Goal: Information Seeking & Learning: Learn about a topic

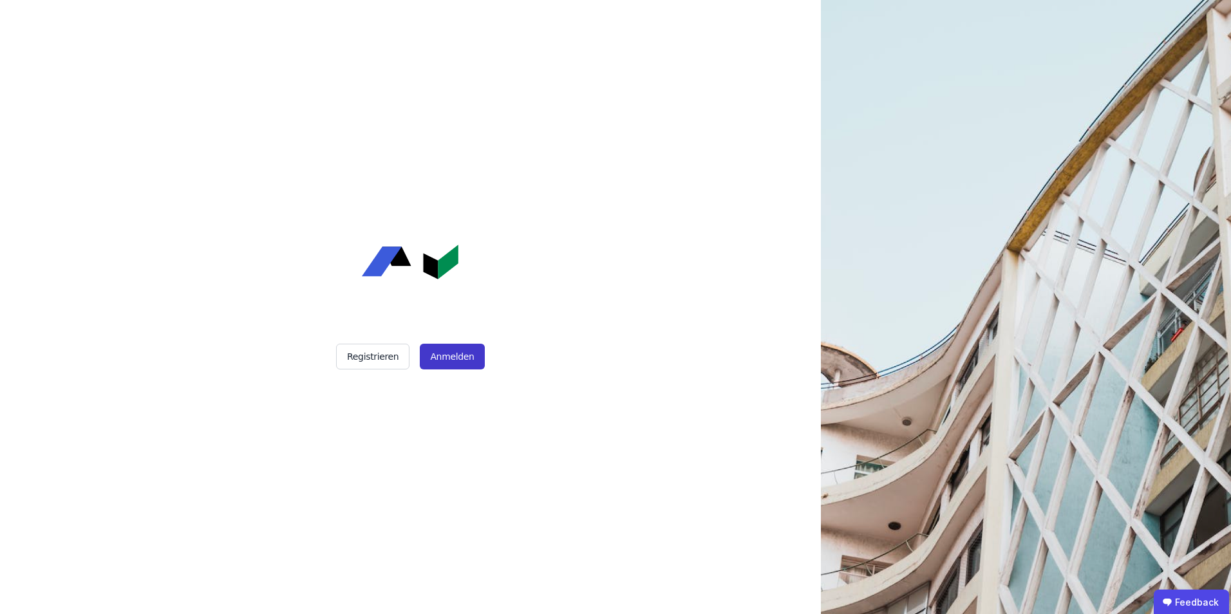
click at [442, 360] on button "Anmelden" at bounding box center [452, 357] width 64 height 26
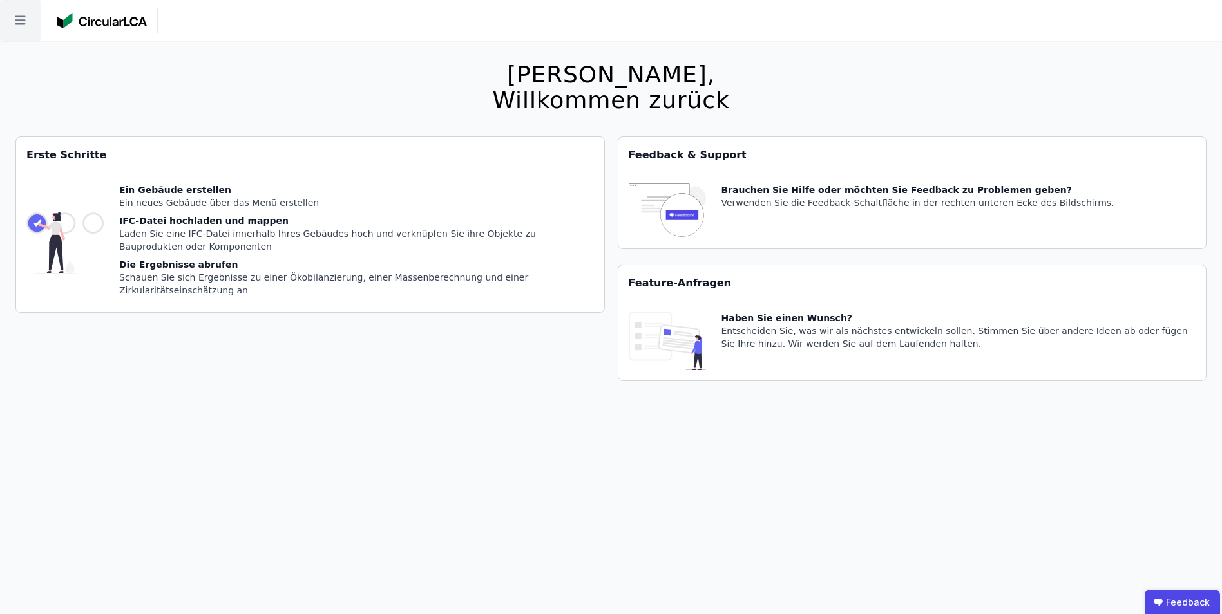
click at [24, 24] on icon at bounding box center [20, 20] width 10 height 9
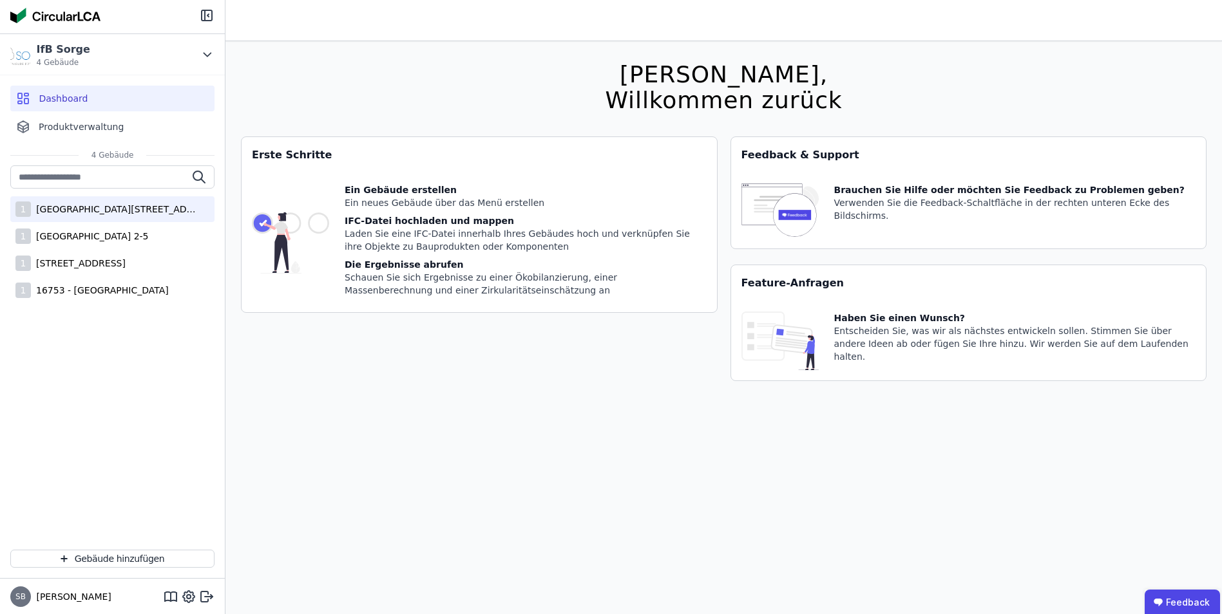
click at [98, 216] on div "1 [STREET_ADDRESS]" at bounding box center [112, 209] width 204 height 26
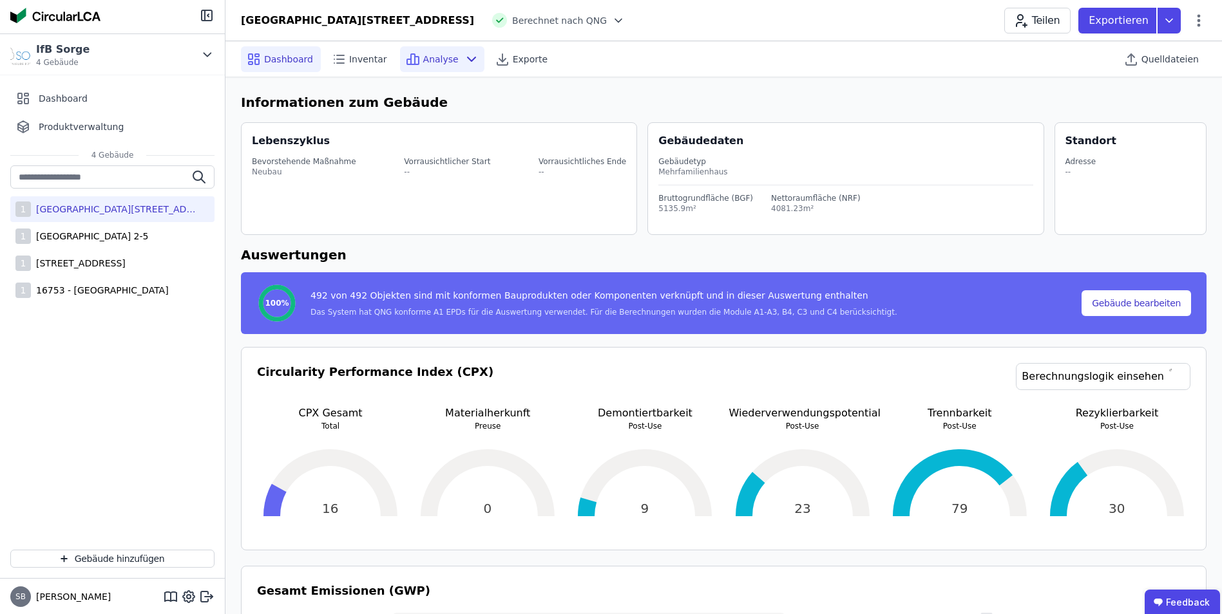
click at [440, 62] on span "Analyse" at bounding box center [440, 59] width 35 height 13
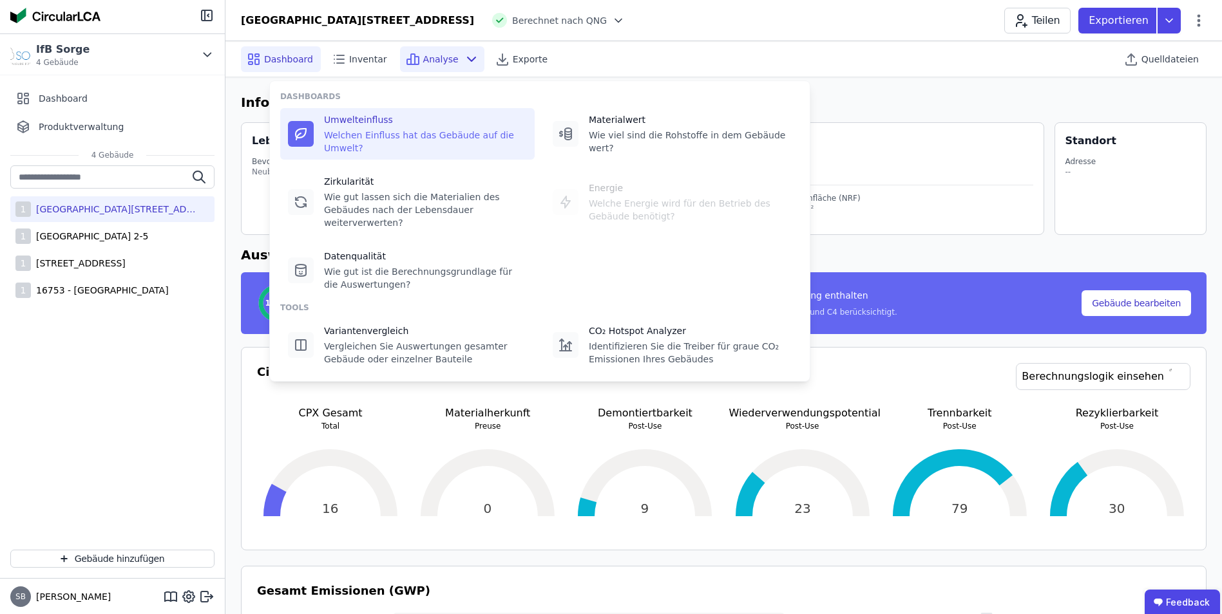
click at [408, 129] on div "Welchen Einfluss hat das Gebäude auf die Umwelt?" at bounding box center [425, 142] width 203 height 26
